Goal: Task Accomplishment & Management: Manage account settings

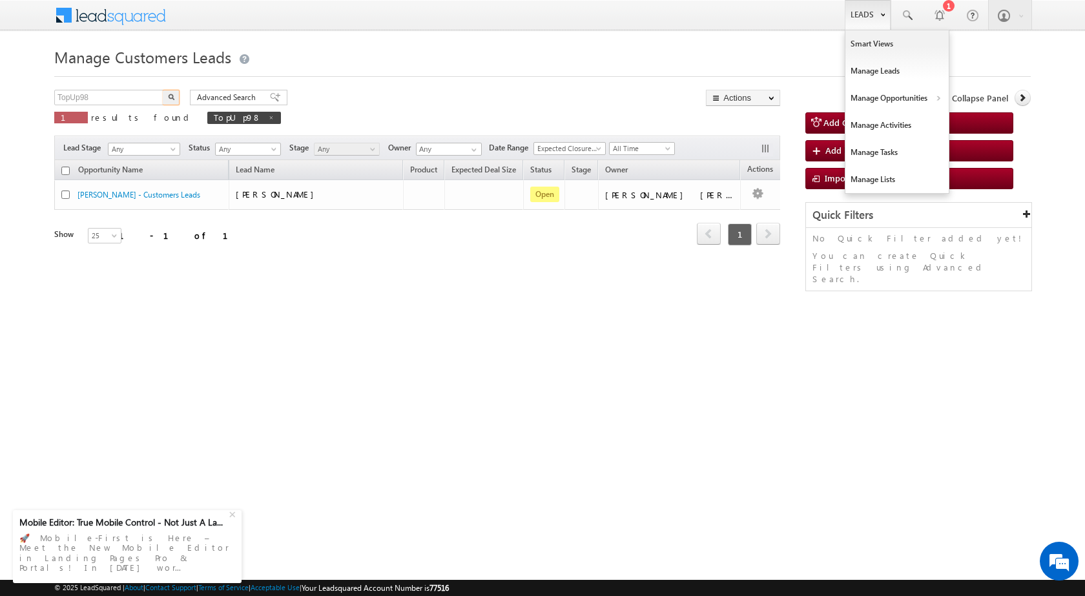
click at [868, 12] on link "Leads" at bounding box center [868, 15] width 46 height 30
click at [982, 122] on link "Customers Leads" at bounding box center [1009, 125] width 118 height 27
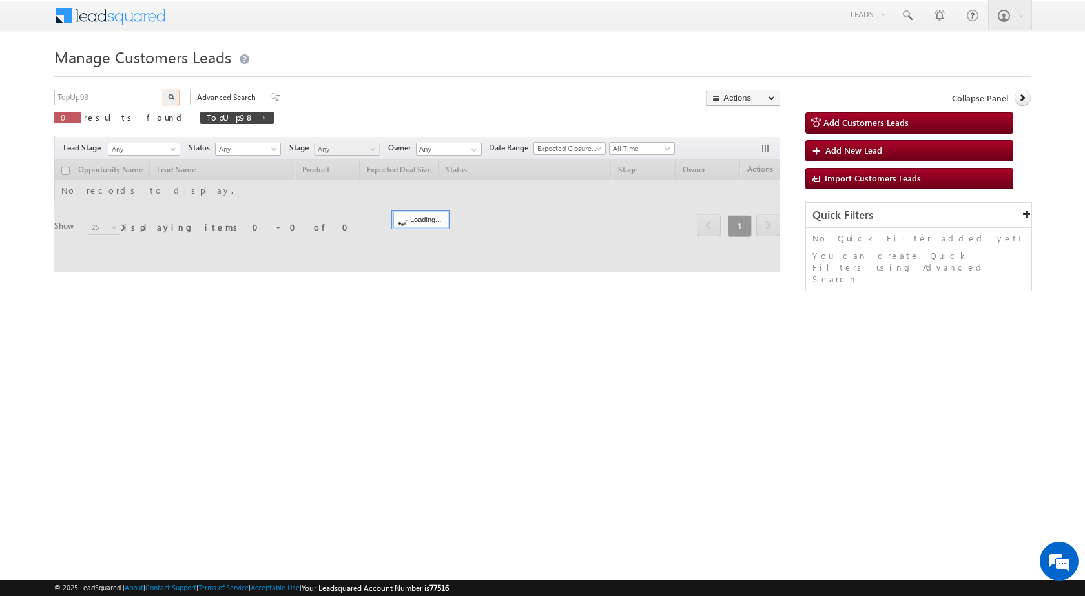
click at [118, 101] on input "TopUp98" at bounding box center [109, 98] width 110 height 16
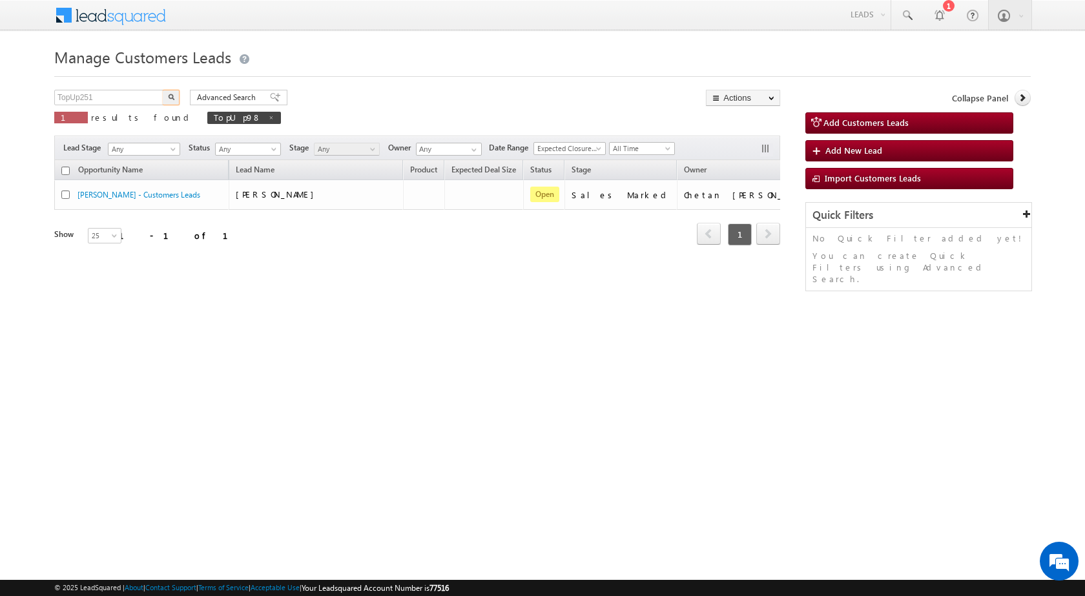
type input "TopUp251"
click at [177, 101] on button "button" at bounding box center [171, 98] width 17 height 16
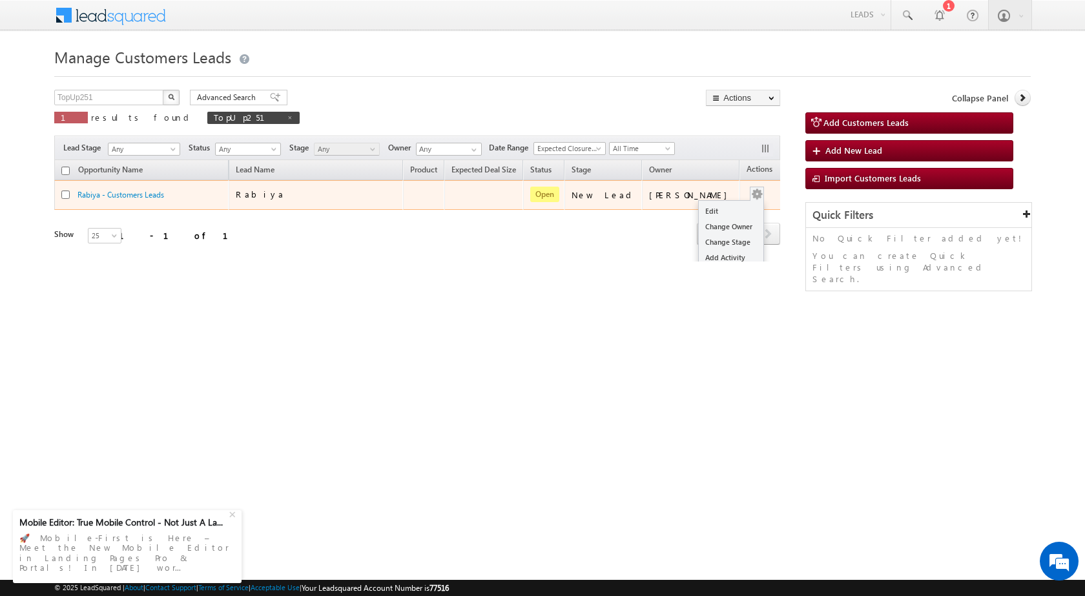
click at [747, 192] on div "Edit Change Owner Change Stage Add Activity Add Task Delete" at bounding box center [757, 195] width 21 height 17
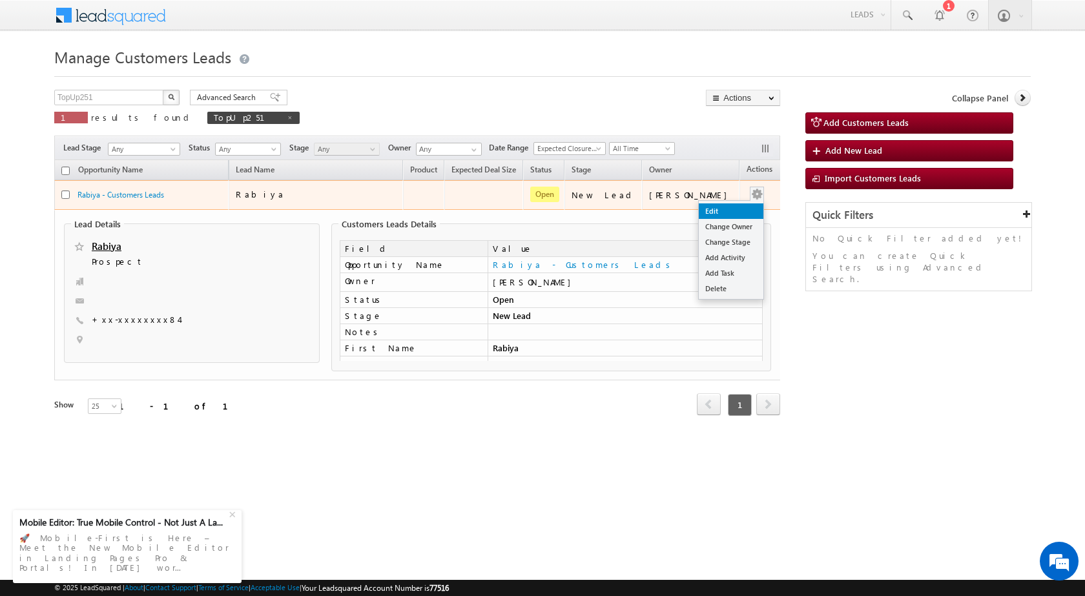
click at [736, 208] on link "Edit" at bounding box center [731, 211] width 65 height 16
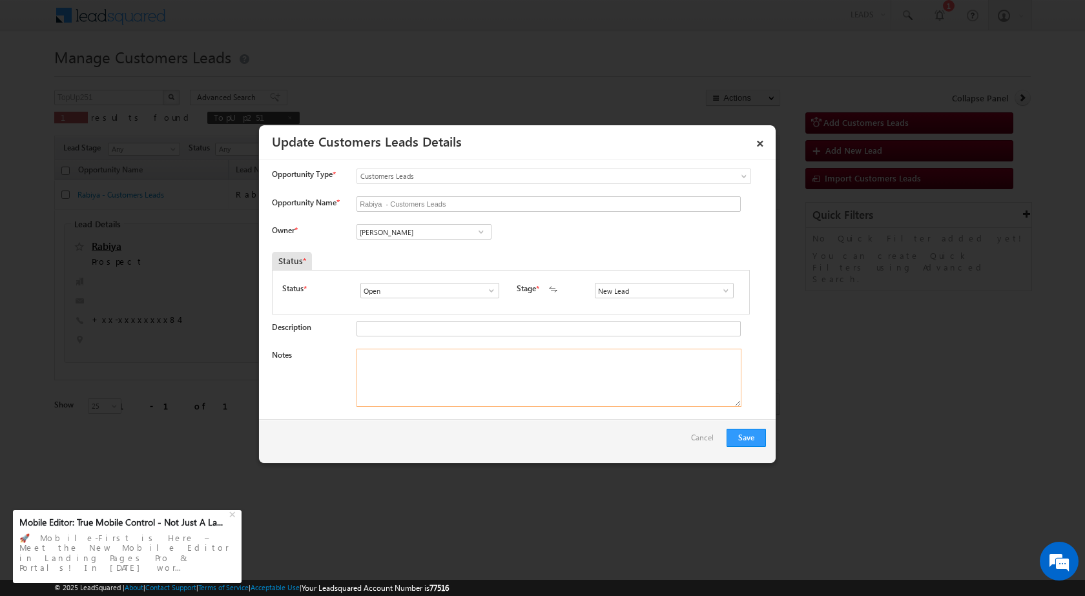
click at [404, 380] on textarea "Notes" at bounding box center [549, 378] width 385 height 58
paste textarea "9131443684"
click at [412, 356] on textarea "Name - Rabiya / 9131443684" at bounding box center [549, 378] width 385 height 58
type textarea "Name - Rabiya / Mobile No - 9131443684 / Cust want to 5 lac Top-up Loan"
click at [403, 232] on input "[PERSON_NAME]" at bounding box center [424, 232] width 135 height 16
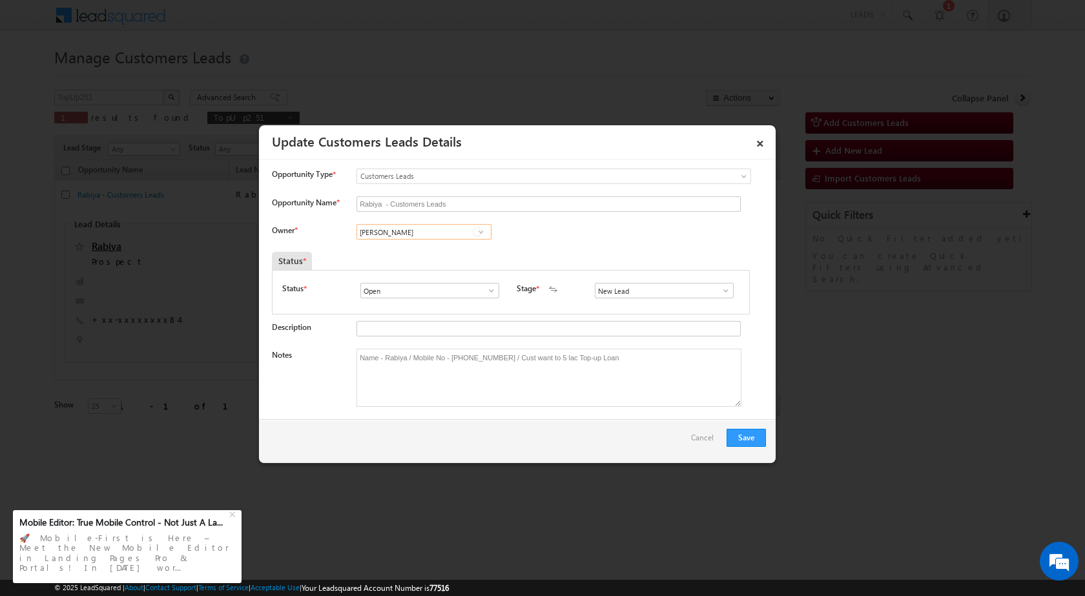
paste input "jayram.sahu@sgrlimited.in"
click at [403, 259] on span "jayram.sahu@sgrlimited.in" at bounding box center [420, 258] width 116 height 10
type input "[PERSON_NAME]"
click at [759, 440] on button "Save" at bounding box center [746, 438] width 39 height 18
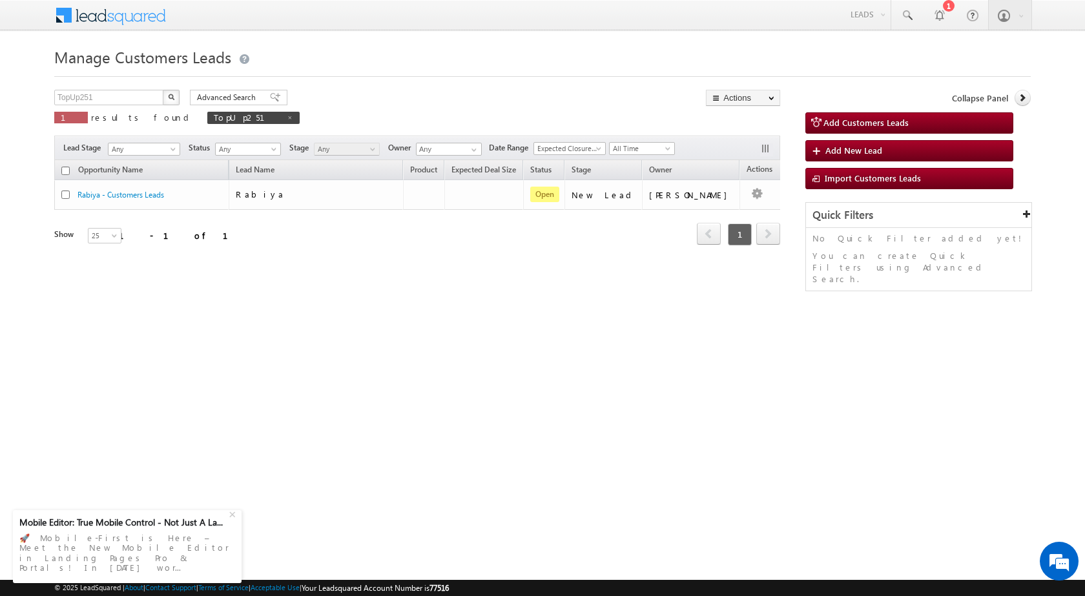
drag, startPoint x: 590, startPoint y: 451, endPoint x: 499, endPoint y: 380, distance: 115.9
click at [590, 398] on html "Menu Surbhi Dhadve sitar a5@ks erve." at bounding box center [542, 199] width 1085 height 398
click at [634, 335] on div "Manage Customers Leads Customers Leads updated successfully. TopUp251 X 1 resul…" at bounding box center [542, 204] width 977 height 323
click at [608, 317] on div "Manage Customers Leads Customers Leads updated successfully. TopUp251 X 1 resul…" at bounding box center [542, 204] width 977 height 323
click at [225, 365] on div "Manage Customers Leads Customers Leads updated successfully. TopUp251 X 1 resul…" at bounding box center [542, 204] width 977 height 323
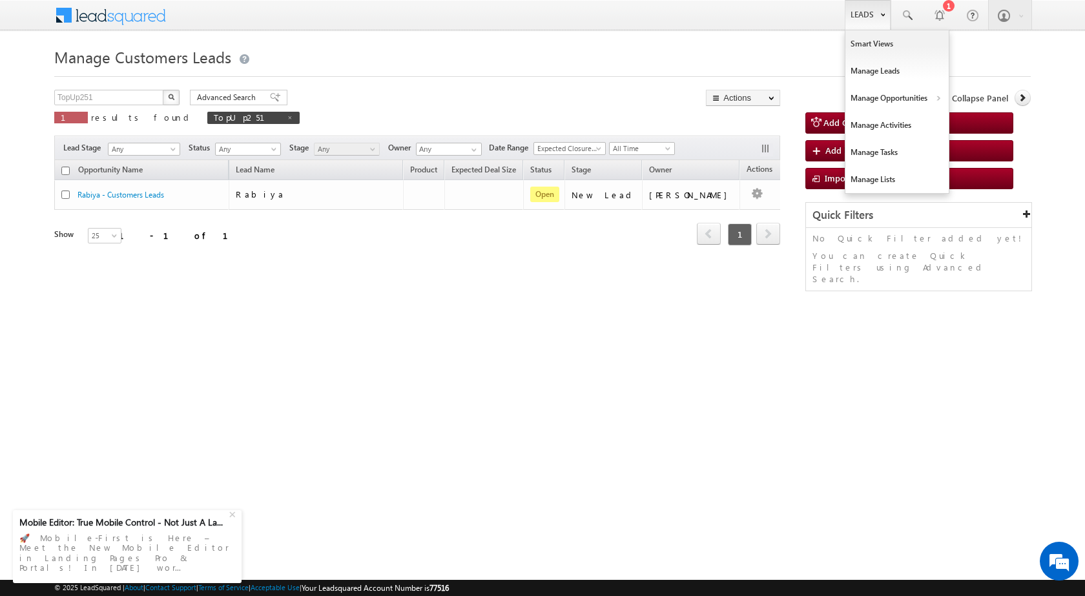
click at [854, 19] on link "Leads" at bounding box center [868, 15] width 46 height 30
click at [978, 127] on link "Customers Leads" at bounding box center [1009, 125] width 118 height 27
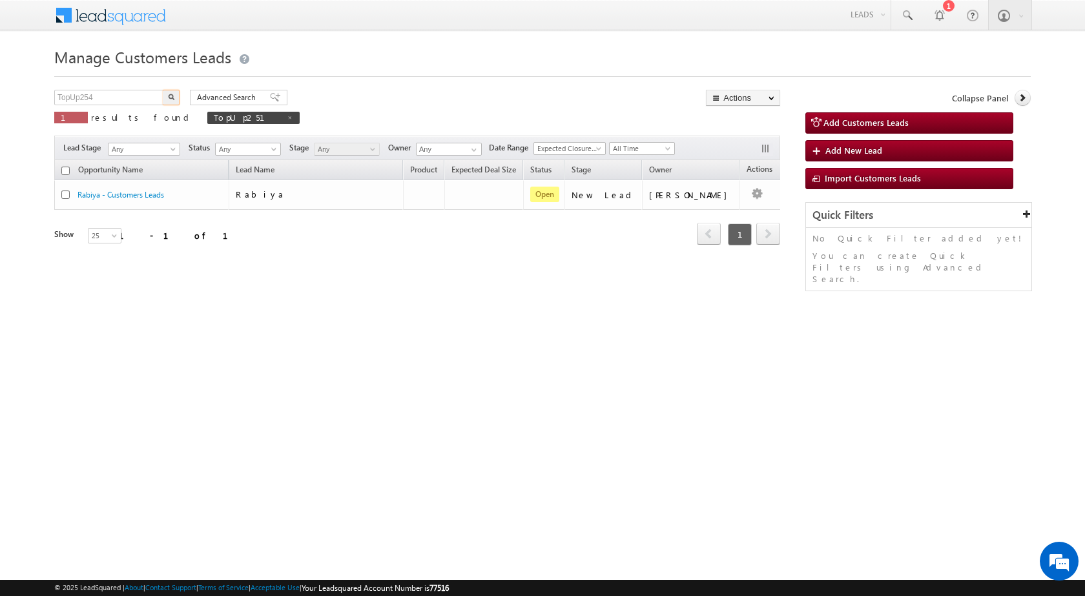
type input "TopUp254"
click at [171, 99] on img "button" at bounding box center [171, 97] width 6 height 6
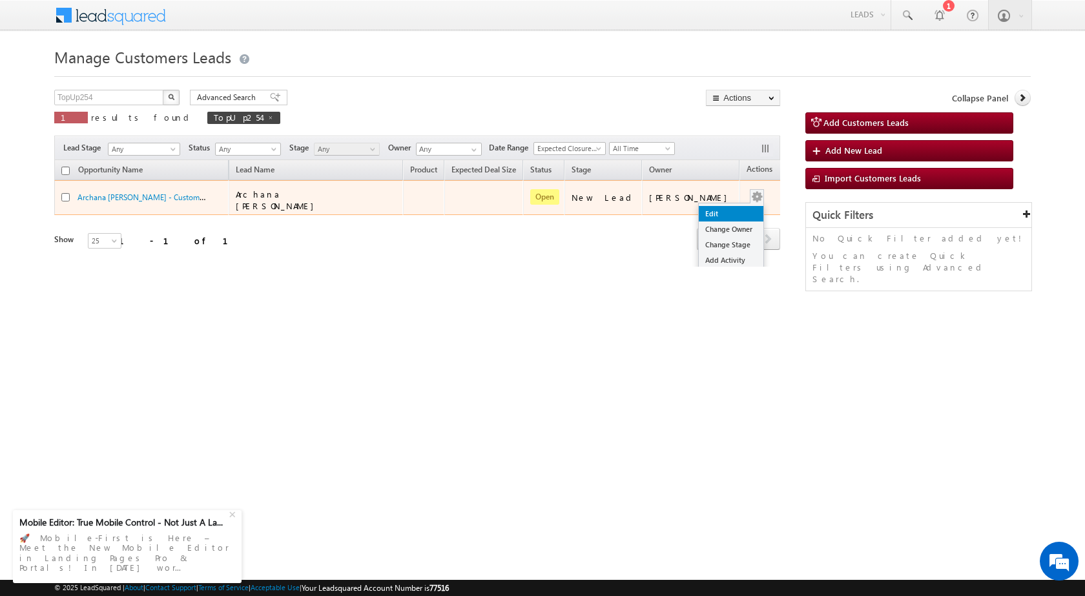
click at [729, 209] on link "Edit" at bounding box center [731, 214] width 65 height 16
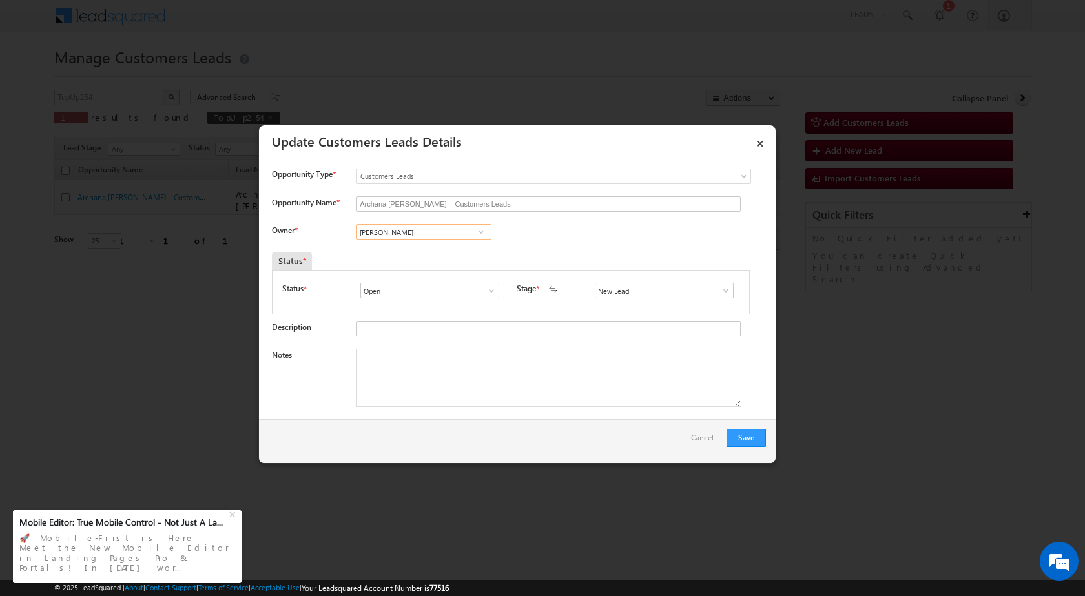
click at [412, 236] on input "[PERSON_NAME]" at bounding box center [424, 232] width 135 height 16
paste input "[EMAIL_ADDRESS][DOMAIN_NAME]"
click at [415, 245] on link "No results found" at bounding box center [424, 247] width 135 height 15
click at [478, 231] on span at bounding box center [481, 232] width 13 height 10
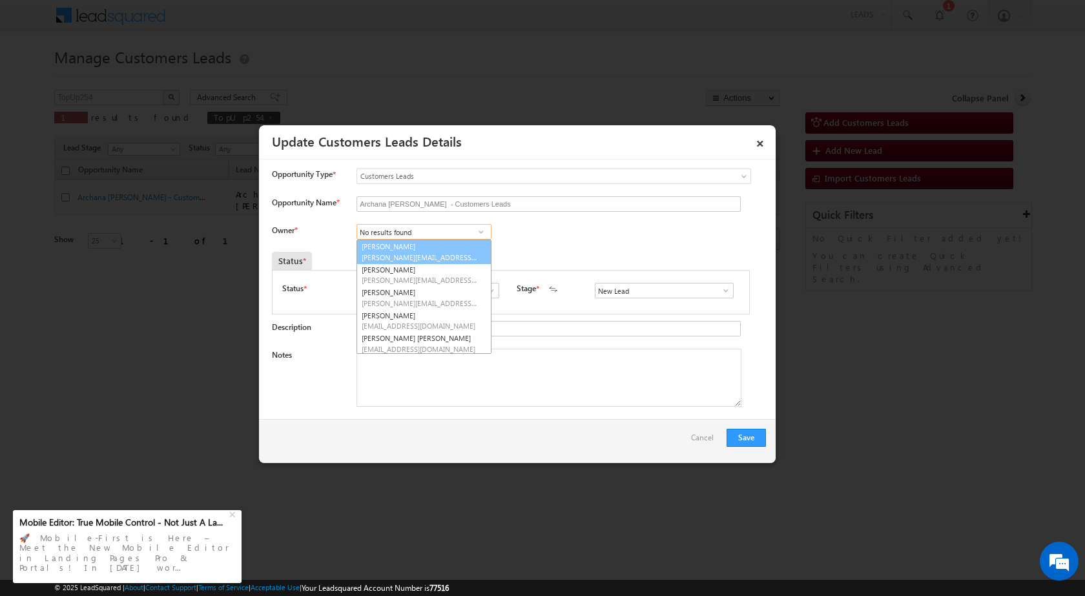
paste input "[EMAIL_ADDRESS][DOMAIN_NAME]"
click at [448, 256] on span "[PERSON_NAME][EMAIL_ADDRESS][DOMAIN_NAME]" at bounding box center [420, 258] width 116 height 10
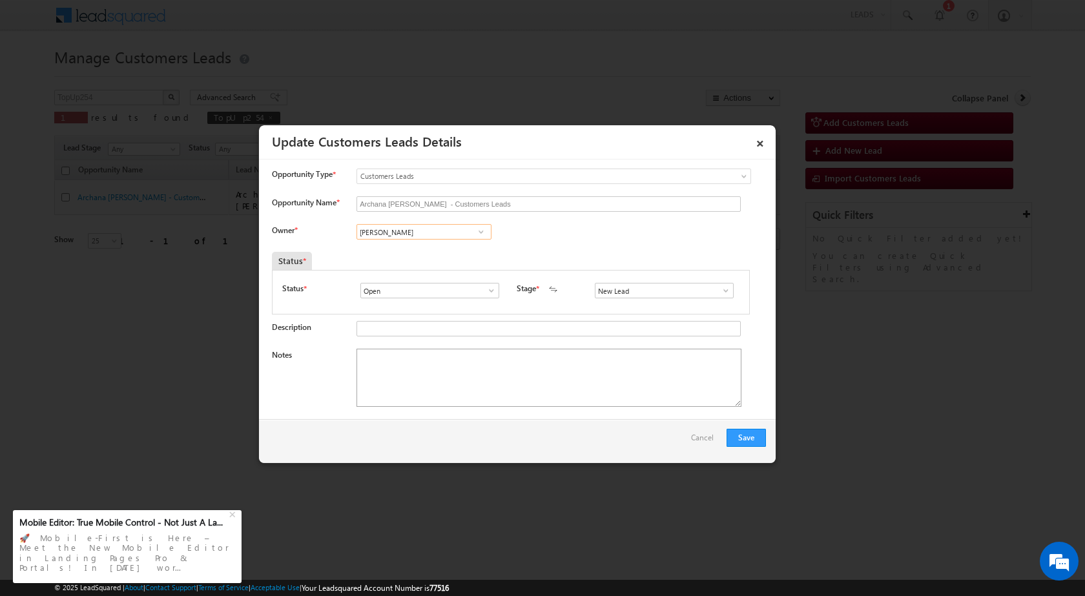
type input "[PERSON_NAME]"
click at [420, 389] on textarea "Notes" at bounding box center [549, 378] width 385 height 58
click at [388, 365] on textarea "Notes" at bounding box center [549, 378] width 385 height 58
paste textarea "Archana [PERSON_NAME]"
click at [475, 362] on textarea "Name - [PERSON_NAME]" at bounding box center [549, 378] width 385 height 58
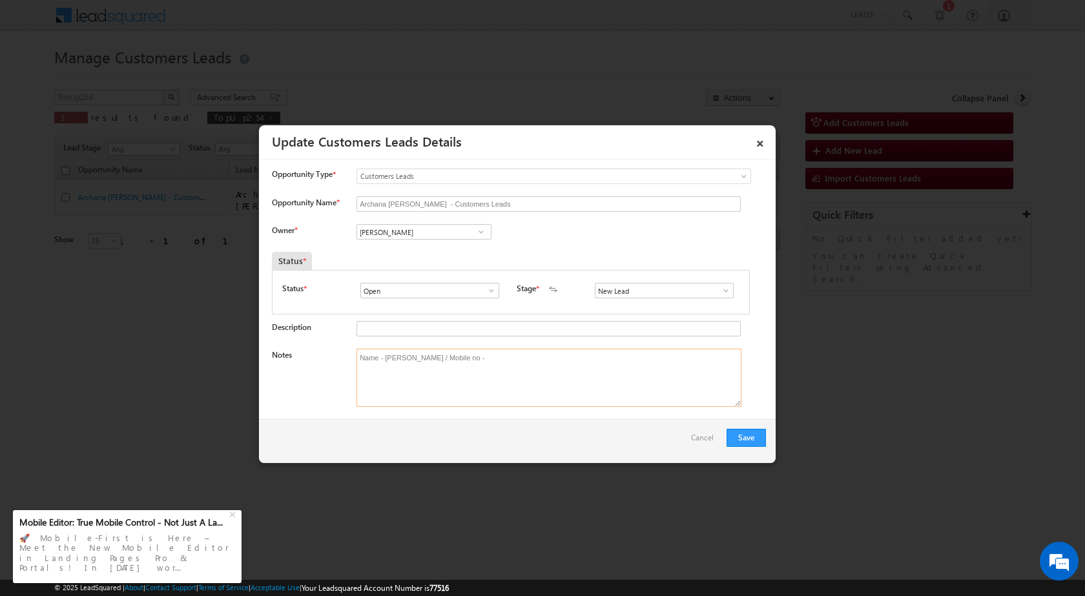
paste textarea "9763868661"
click at [565, 359] on textarea "Name - [PERSON_NAME] / Mobile no - [PHONE_NUMBER]" at bounding box center [549, 378] width 385 height 58
paste textarea "Cust want to 3.50Lac Top-up Loan"
type textarea "Name - [PERSON_NAME] / Mobile no - [PHONE_NUMBER] / Cust want to 3.50Lac Top-up…"
click at [749, 435] on button "Save" at bounding box center [746, 438] width 39 height 18
